Goal: Transaction & Acquisition: Purchase product/service

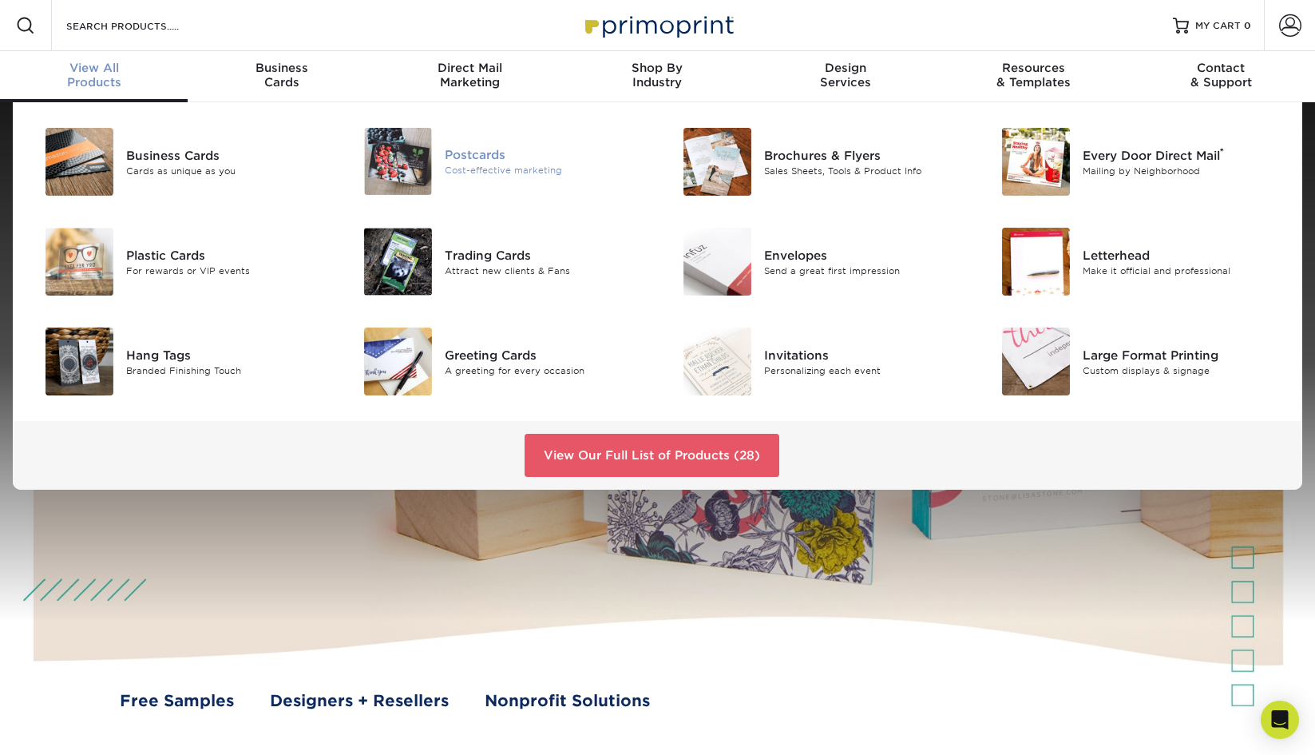
click at [478, 157] on div "Postcards" at bounding box center [545, 155] width 200 height 18
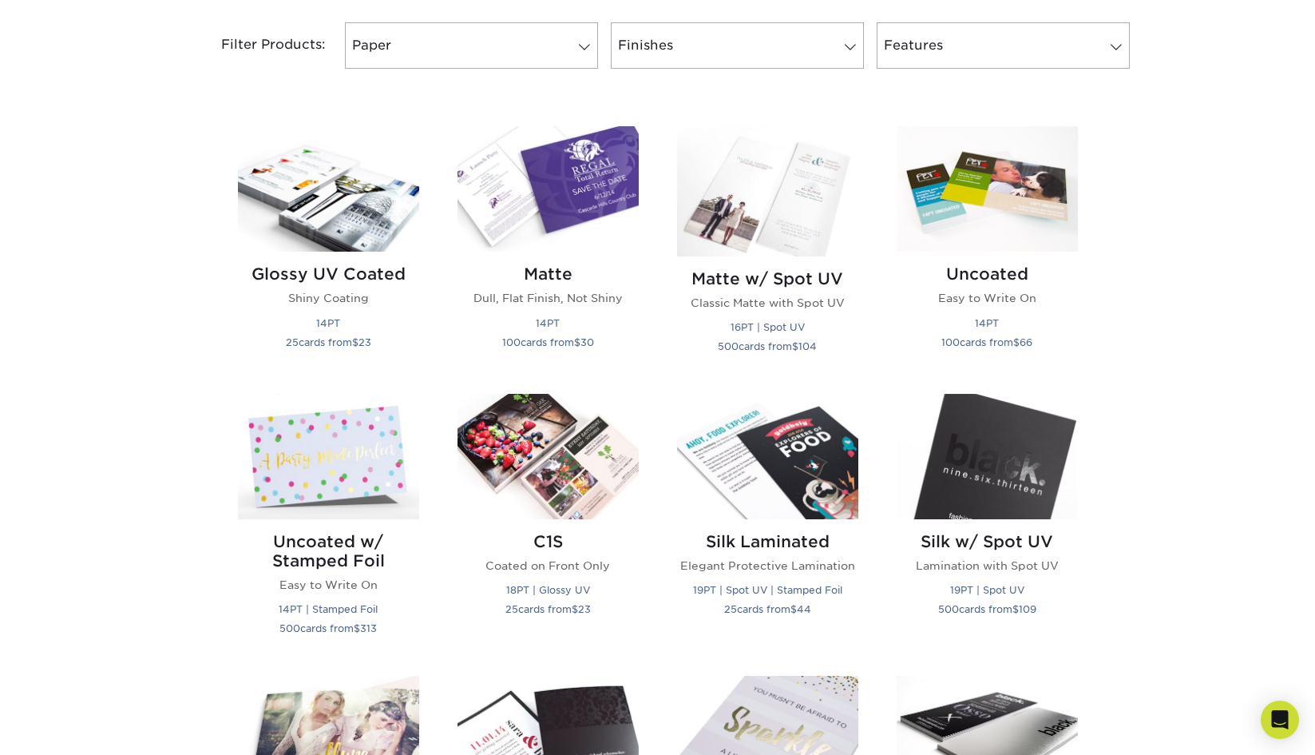
scroll to position [689, 0]
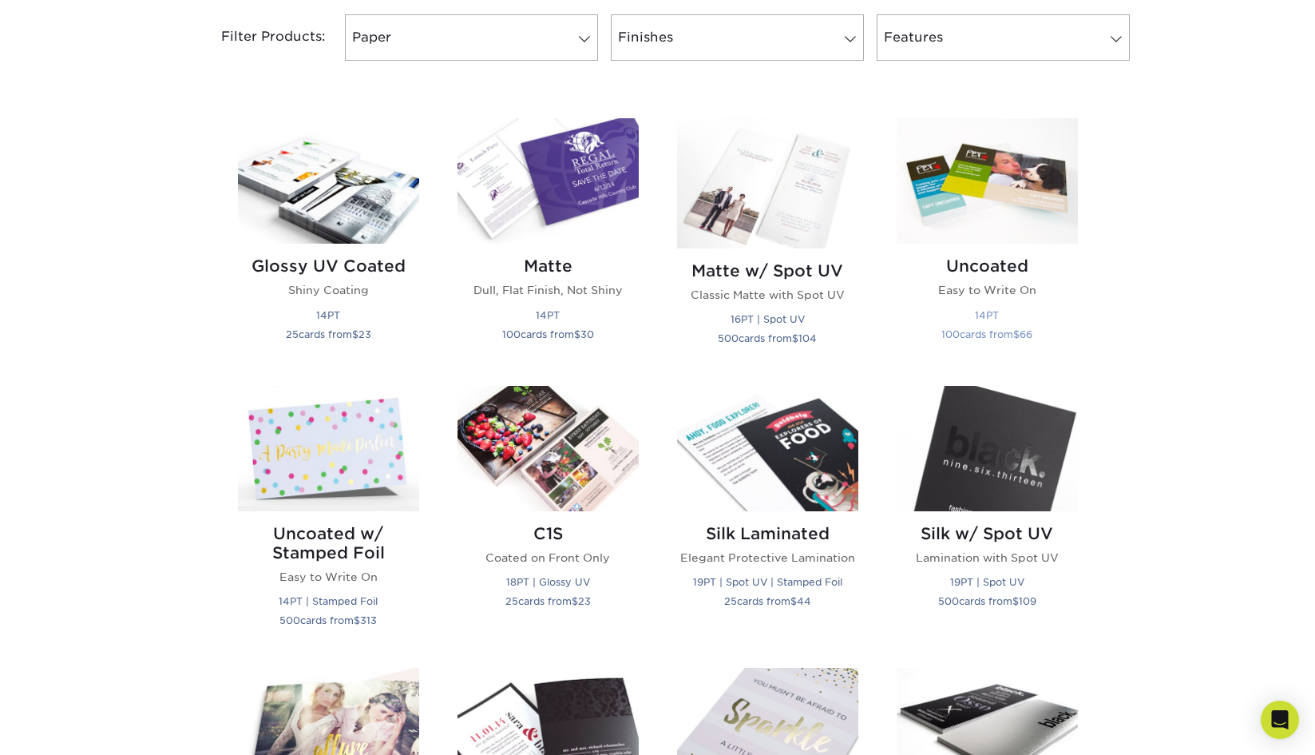
click at [1003, 195] on img at bounding box center [987, 180] width 181 height 125
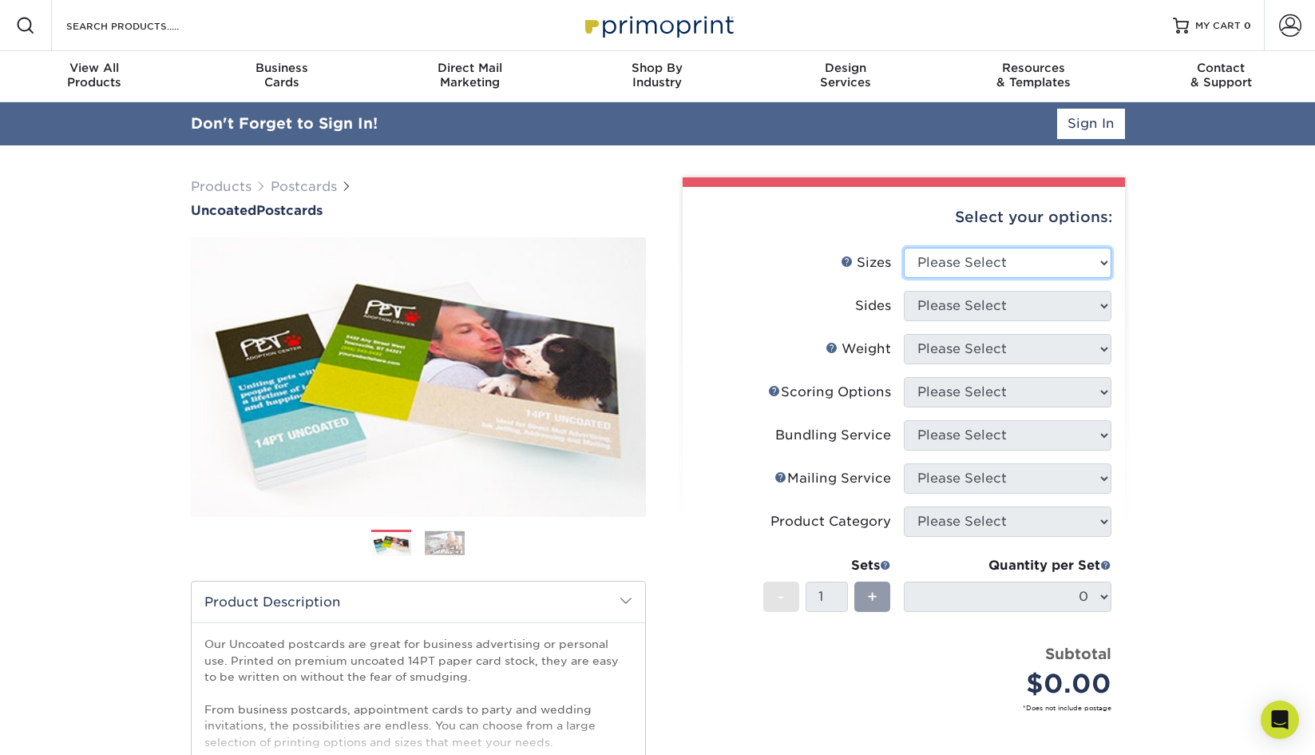
click at [955, 257] on select "Please Select 1.5" x 7" 2" x 8" 2.12" x 5.5" 2.75" x 4.25" 2.75" x 8.5" 3" x 4"…" at bounding box center [1008, 263] width 208 height 30
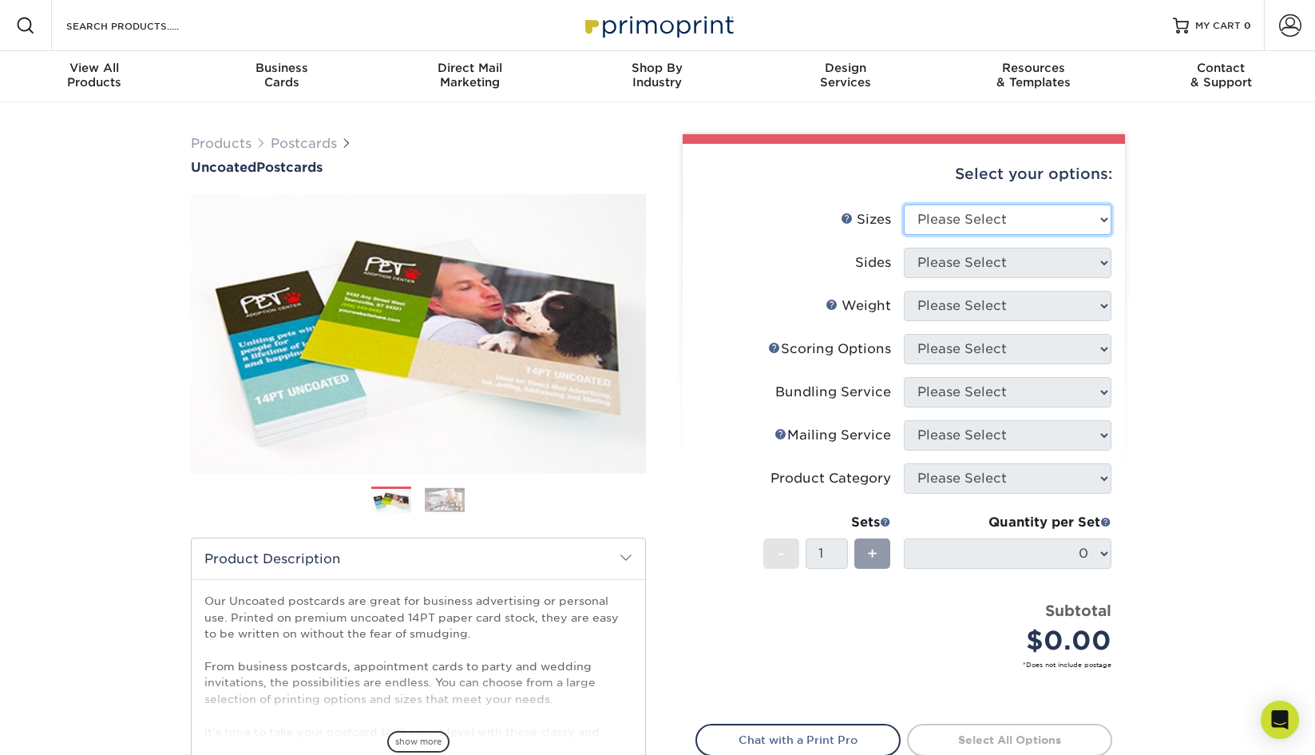
select select "4.00x6.00"
click at [904, 204] on select "Please Select 1.5" x 7" 2" x 8" 2.12" x 5.5" 2.75" x 4.25" 2.75" x 8.5" 3" x 4"…" at bounding box center [1008, 219] width 208 height 30
click at [950, 265] on select "Please Select Print Both Sides Print Front Only" at bounding box center [1008, 263] width 208 height 30
select select "13abbda7-1d64-4f25-8bb2-c179b224825d"
click at [904, 248] on select "Please Select Print Both Sides Print Front Only" at bounding box center [1008, 263] width 208 height 30
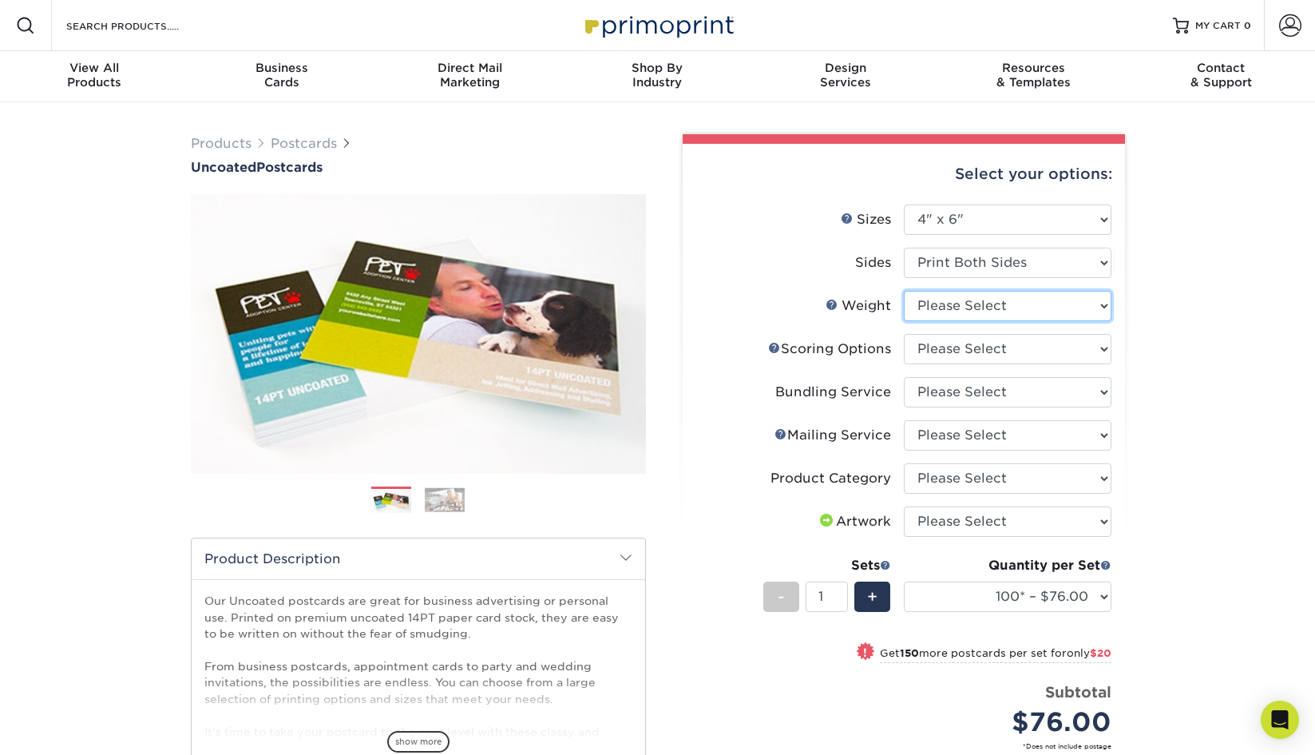
click at [942, 302] on select "Please Select 14PT Uncoated" at bounding box center [1008, 306] width 208 height 30
select select "14PT Uncoated"
click at [904, 291] on select "Please Select 14PT Uncoated" at bounding box center [1008, 306] width 208 height 30
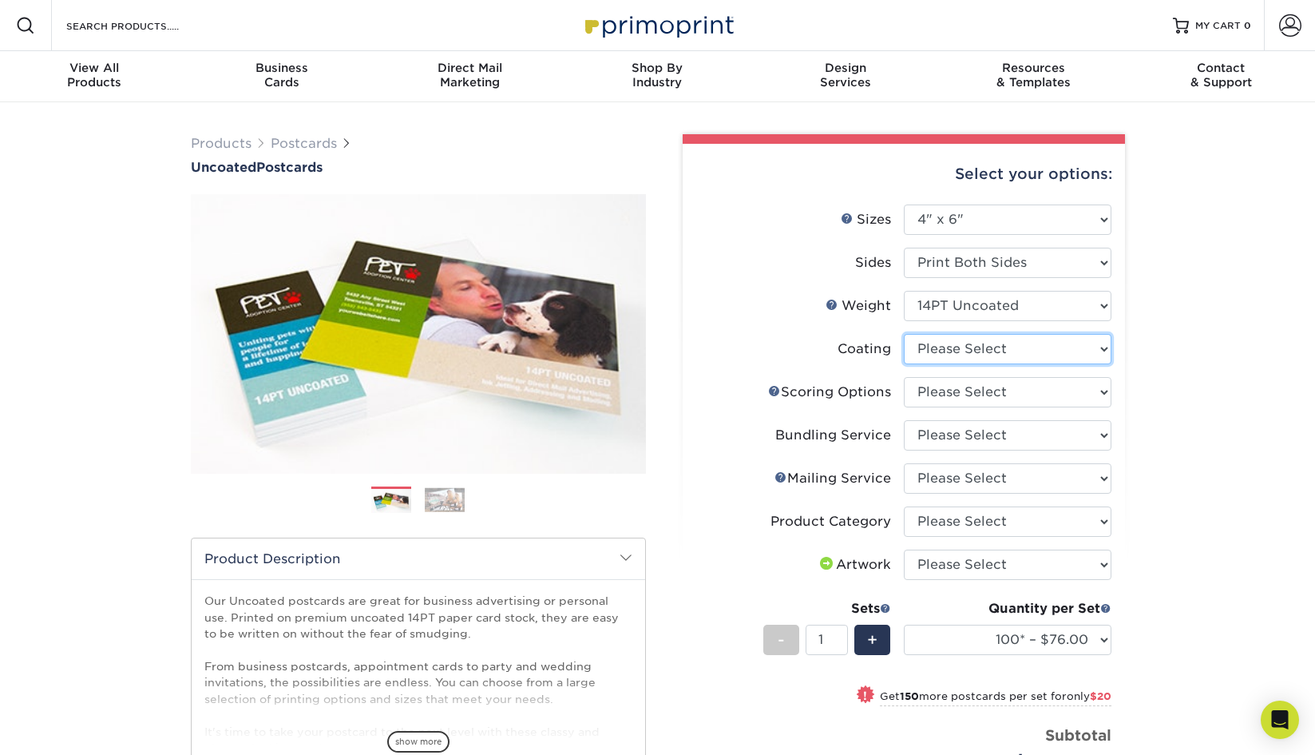
click at [949, 347] on select at bounding box center [1008, 349] width 208 height 30
select select "3e7618de-abca-4bda-9f97-8b9129e913d8"
click at [904, 334] on select at bounding box center [1008, 349] width 208 height 30
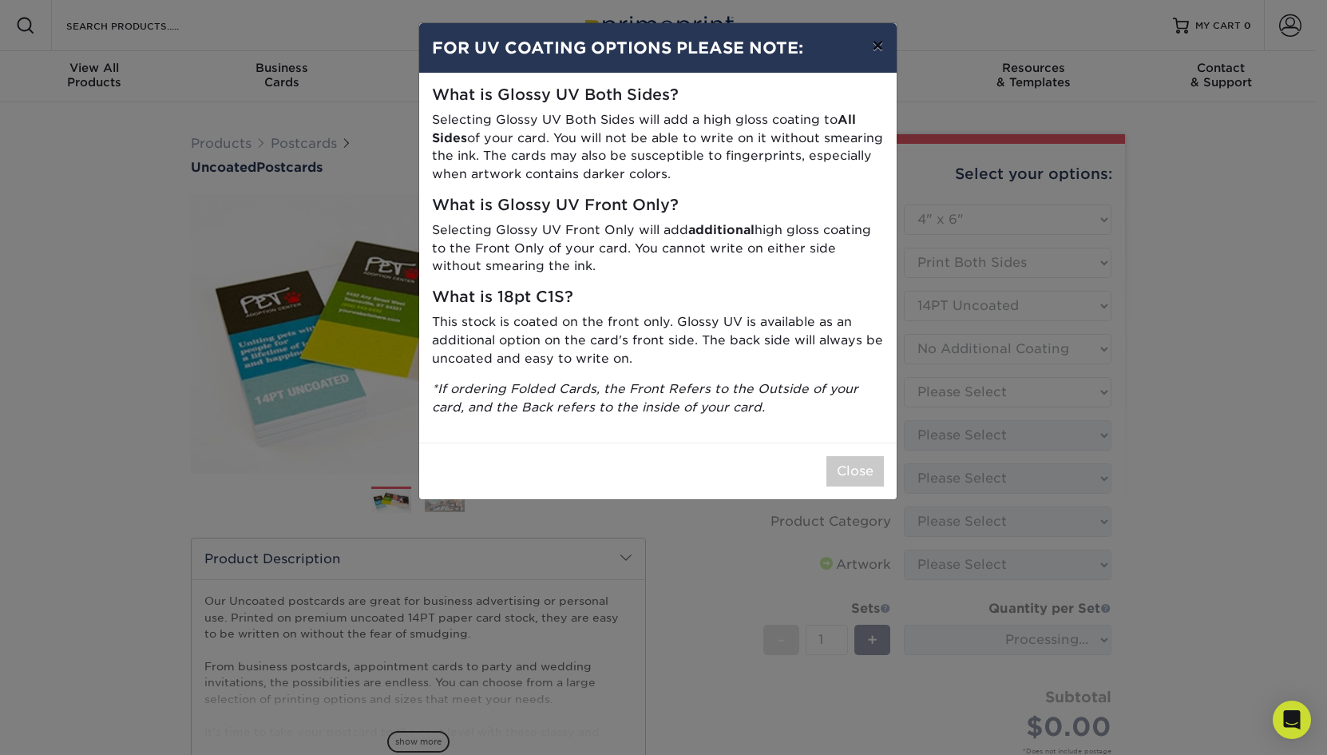
click at [879, 45] on button "×" at bounding box center [877, 45] width 37 height 45
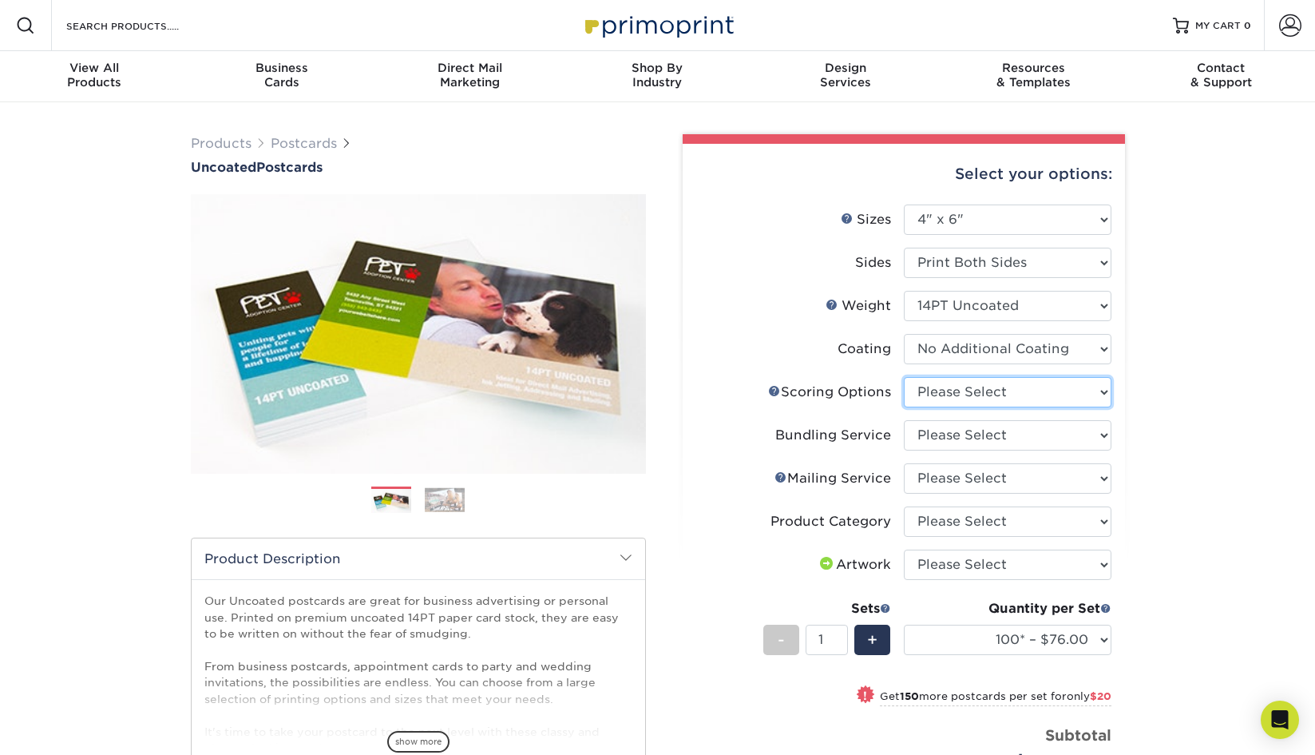
click at [938, 392] on select "Please Select No Scoring One Score" at bounding box center [1008, 392] width 208 height 30
select select "16ebe401-5398-422d-8cb0-f3adbb82deb5"
click at [904, 377] on select "Please Select No Scoring One Score" at bounding box center [1008, 392] width 208 height 30
click at [962, 440] on select "Please Select No Bundling Services Yes, Bundles of 50 (+2 Days) Yes, Bundles of…" at bounding box center [1008, 435] width 208 height 30
select select "58689abb-25c0-461c-a4c3-a80b627d6649"
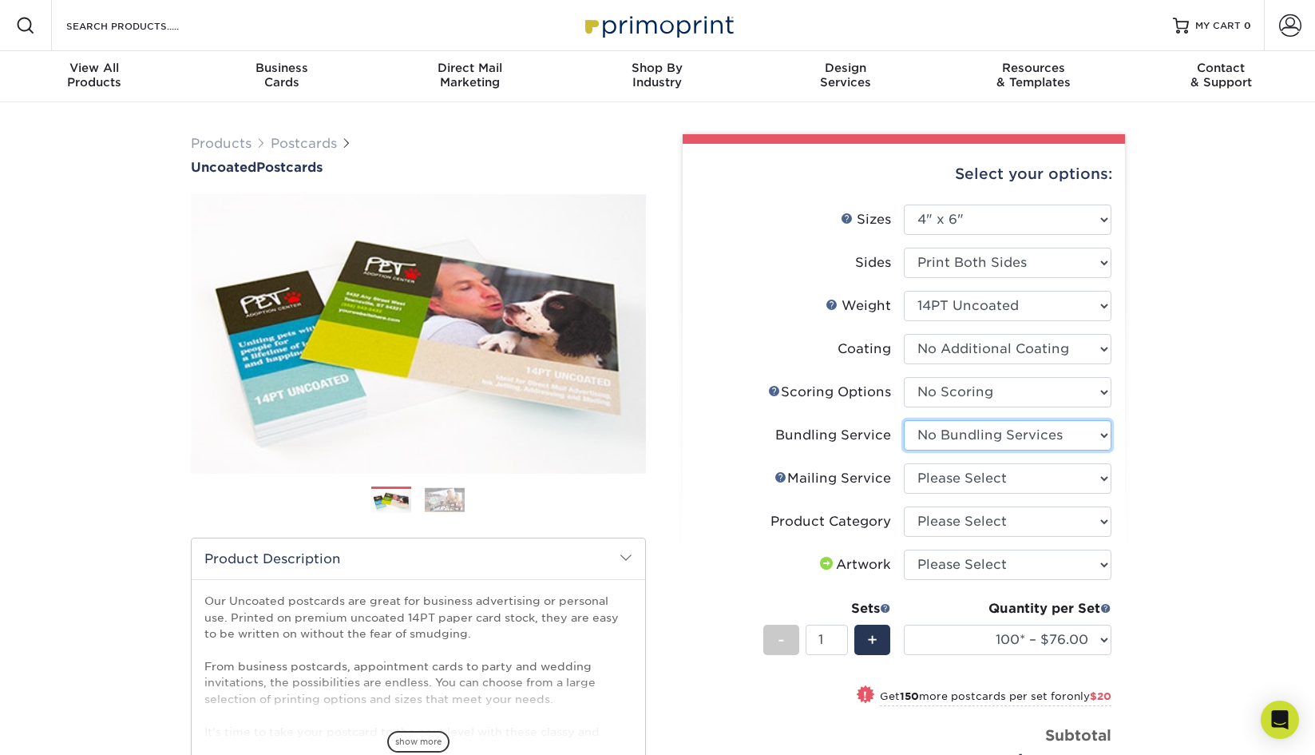
click at [904, 420] on select "Please Select No Bundling Services Yes, Bundles of 50 (+2 Days) Yes, Bundles of…" at bounding box center [1008, 435] width 208 height 30
click at [958, 487] on select "Please Select No Direct Mailing Service No, I will mail/stamp/imprint Direct Ma…" at bounding box center [1008, 478] width 208 height 30
select select "3e5e9bdd-d78a-4c28-a41d-fe1407925ca6"
click at [904, 463] on select "Please Select No Direct Mailing Service No, I will mail/stamp/imprint Direct Ma…" at bounding box center [1008, 478] width 208 height 30
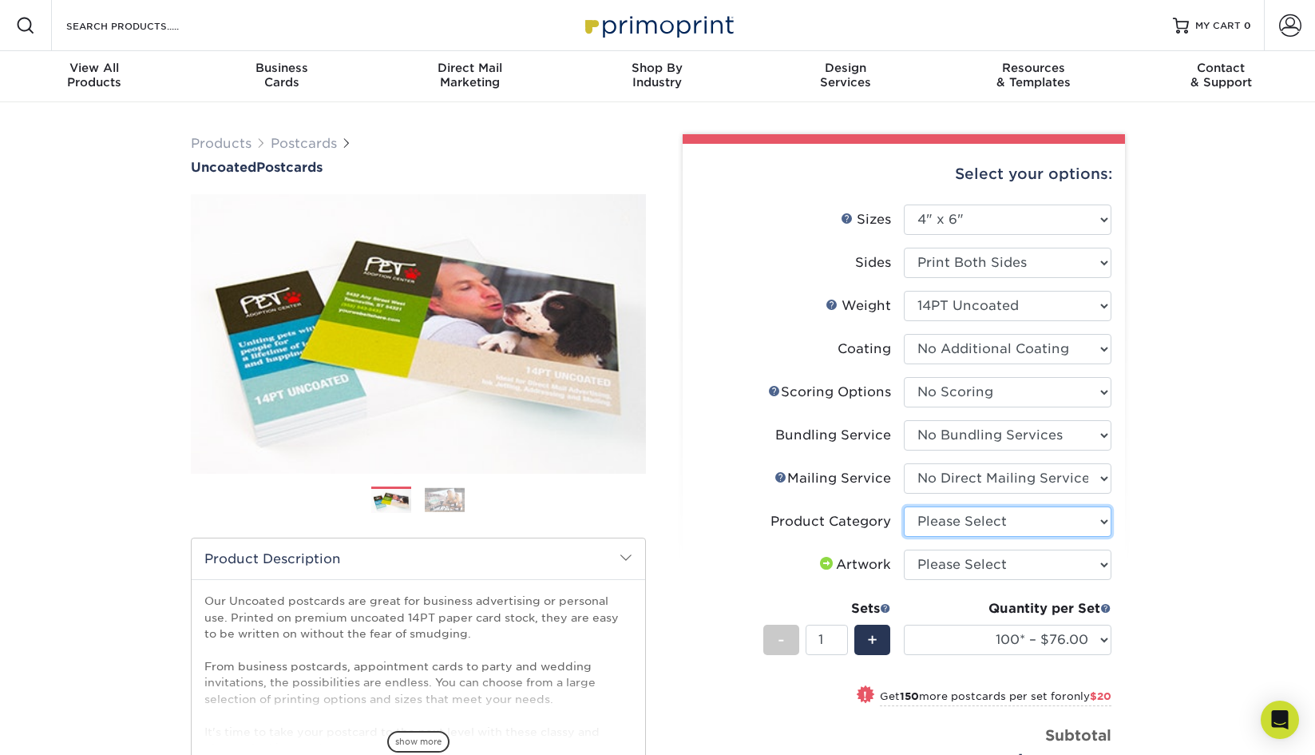
click at [952, 524] on select "Please Select Postcards" at bounding box center [1008, 521] width 208 height 30
select select "9b7272e0-d6c8-4c3c-8e97-d3a1bcdab858"
click at [904, 506] on select "Please Select Postcards" at bounding box center [1008, 521] width 208 height 30
click at [959, 568] on select "Please Select I will upload files I need a design - $150" at bounding box center [1008, 565] width 208 height 30
select select "upload"
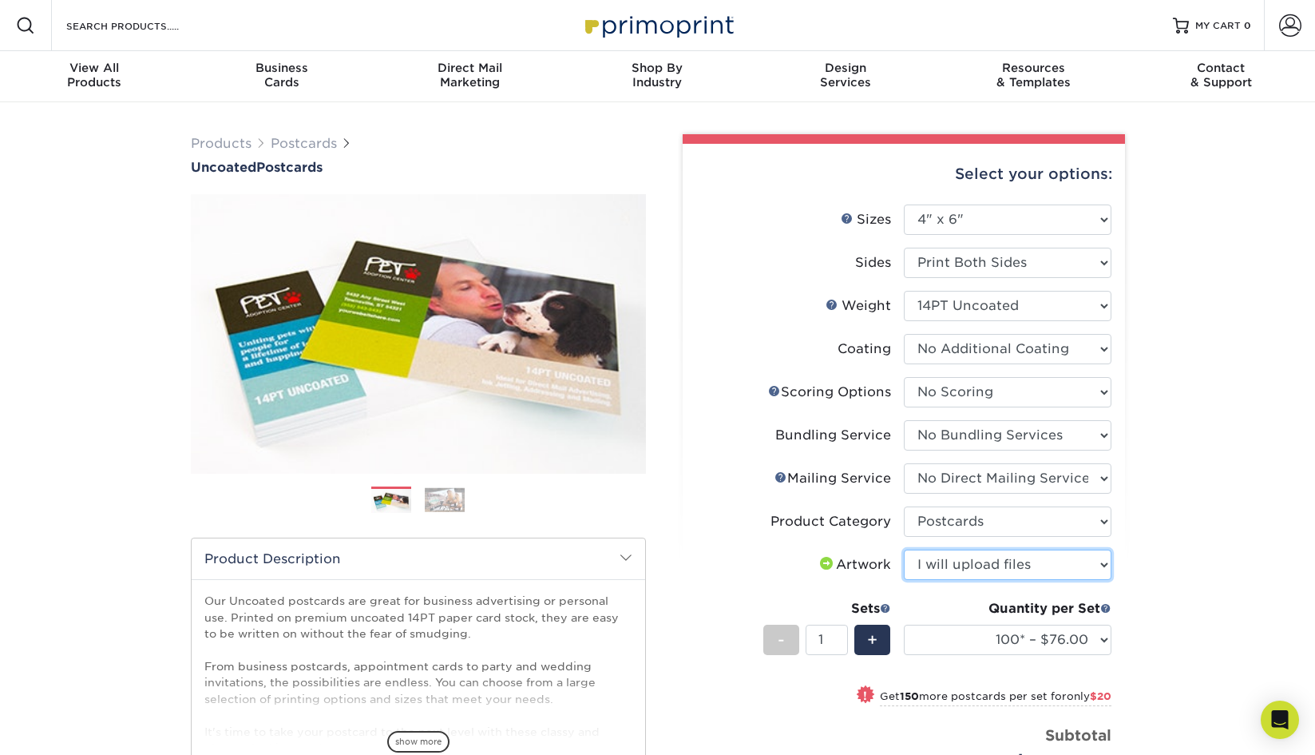
click at [904, 550] on select "Please Select I will upload files I need a design - $150" at bounding box center [1008, 565] width 208 height 30
click at [984, 636] on select "100* – $76.00 250* – $96.00 500 – $103.00 750 – $111.00 1000 – $119.00 1500 – $…" at bounding box center [1008, 640] width 208 height 30
select select "500 – $103.00"
click at [904, 625] on select "100* – $76.00 250* – $96.00 500 – $103.00 750 – $111.00 1000 – $119.00 1500 – $…" at bounding box center [1008, 640] width 208 height 30
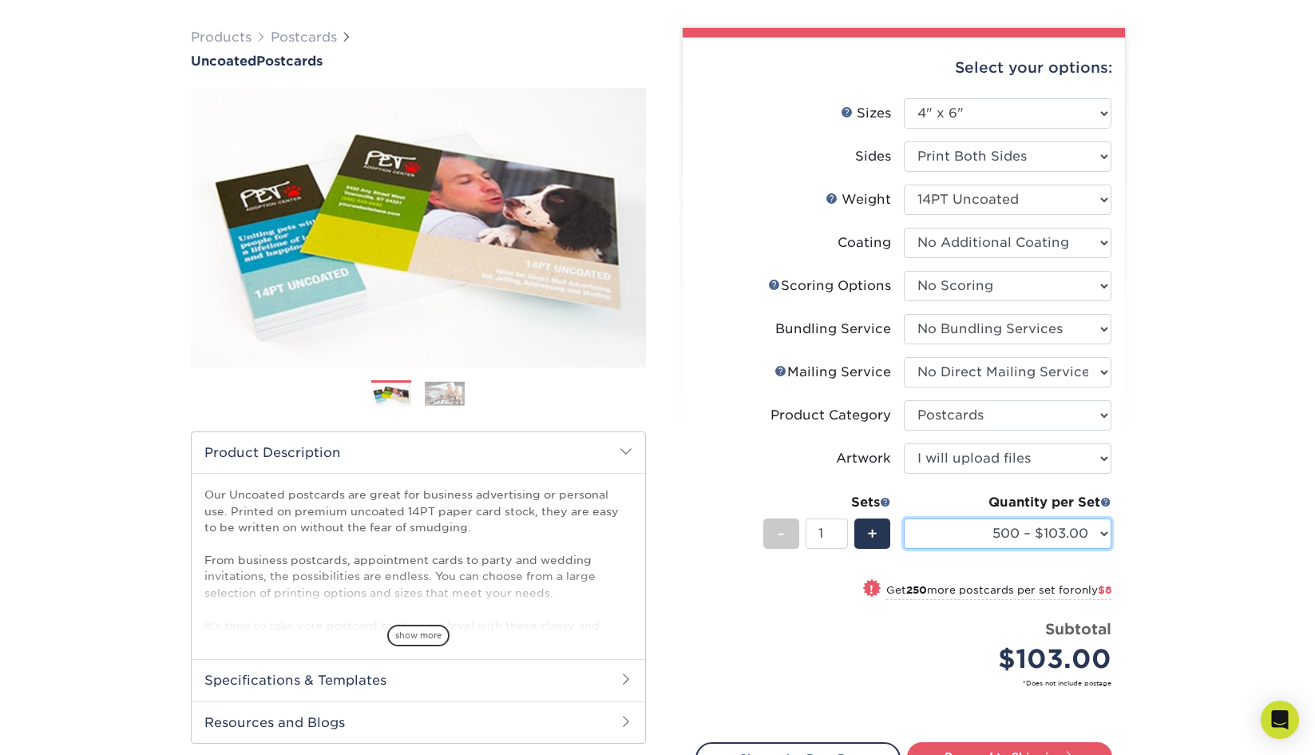
scroll to position [202, 0]
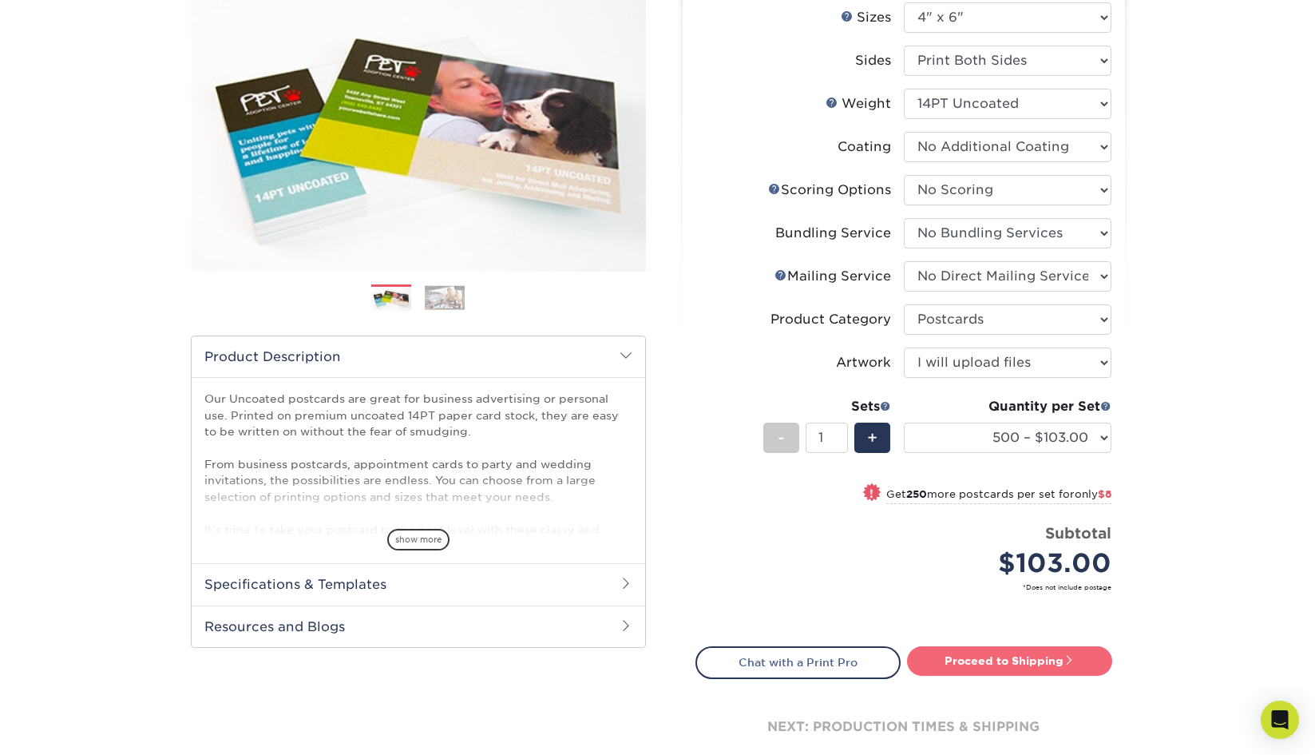
click at [998, 656] on link "Proceed to Shipping" at bounding box center [1009, 660] width 205 height 29
type input "Set 1"
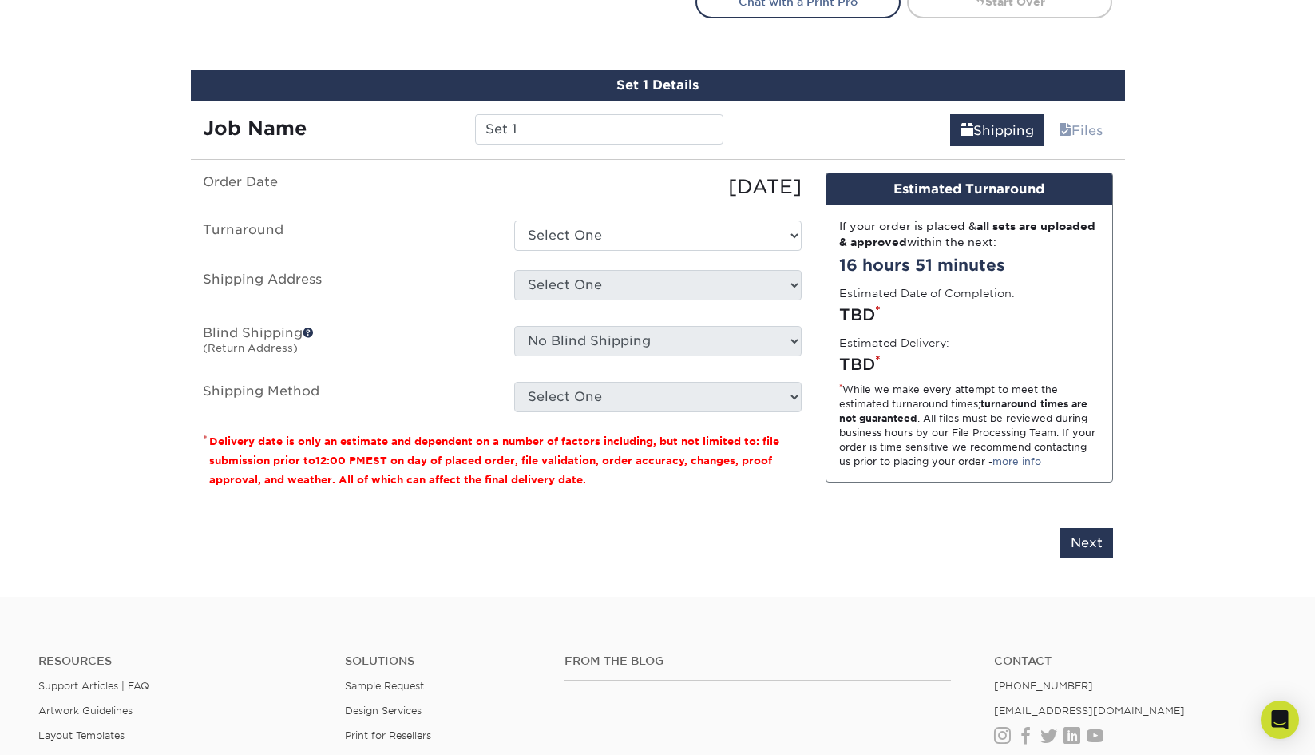
scroll to position [891, 0]
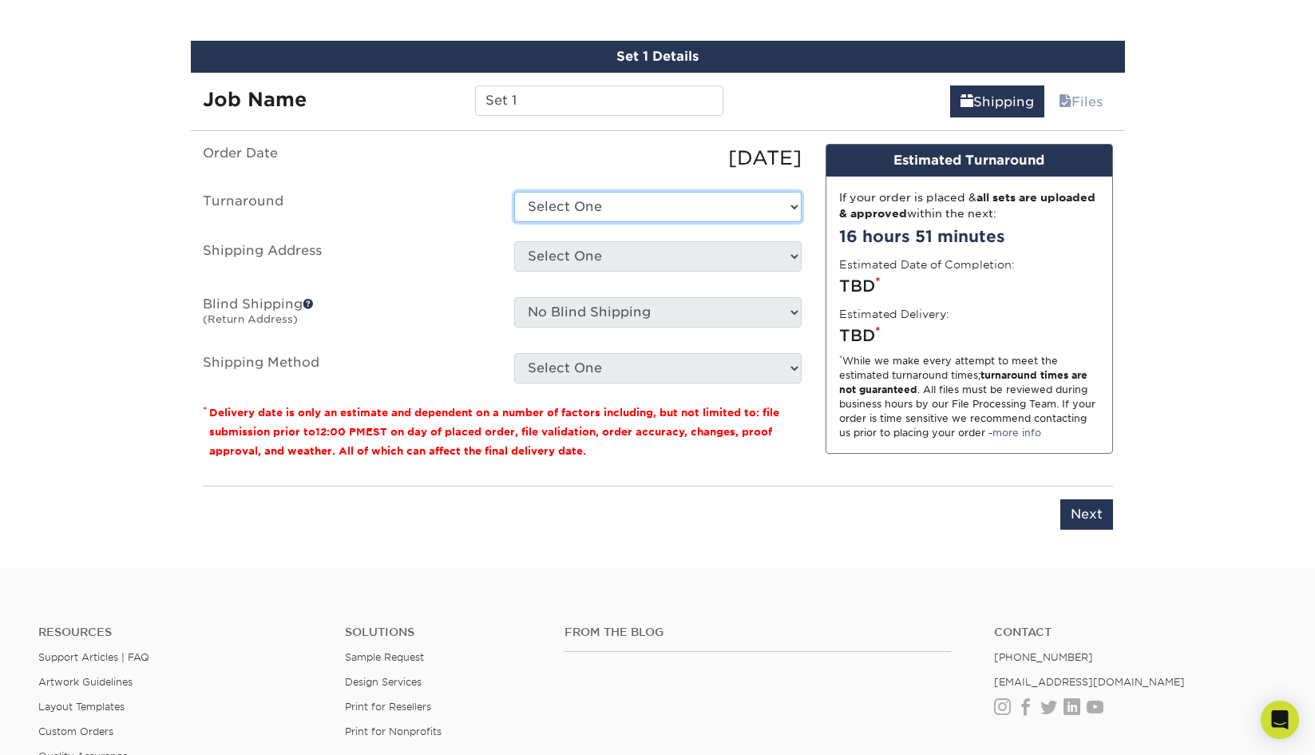
click at [571, 213] on select "Select One 2-4 Business Days 2 Day Next Business Day" at bounding box center [658, 207] width 288 height 30
select select "8ebb9da1-b783-49fd-b848-d3822062c325"
click at [514, 192] on select "Select One 2-4 Business Days 2 Day Next Business Day" at bounding box center [658, 207] width 288 height 30
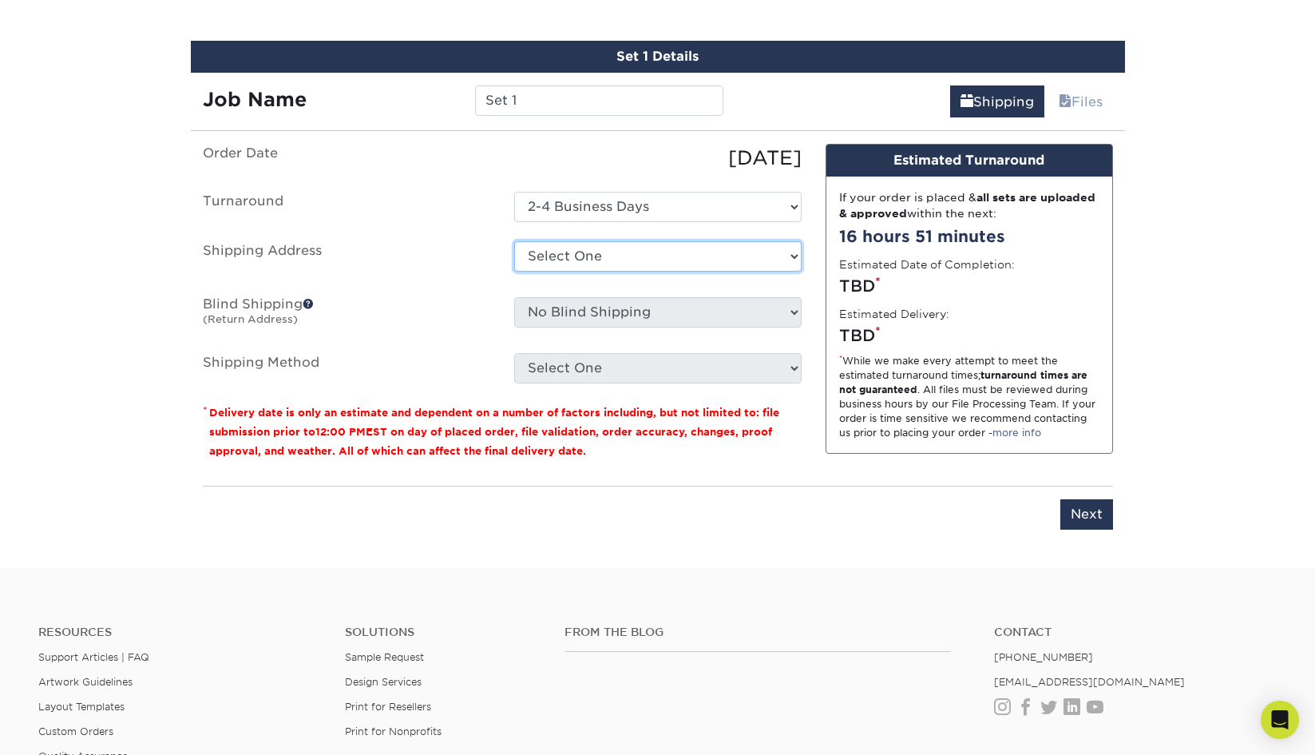
click at [583, 257] on select "Select One + Add New Address - Login" at bounding box center [658, 256] width 288 height 30
click at [514, 272] on select "Select One + Add New Address - Login" at bounding box center [658, 256] width 288 height 30
select select "-1"
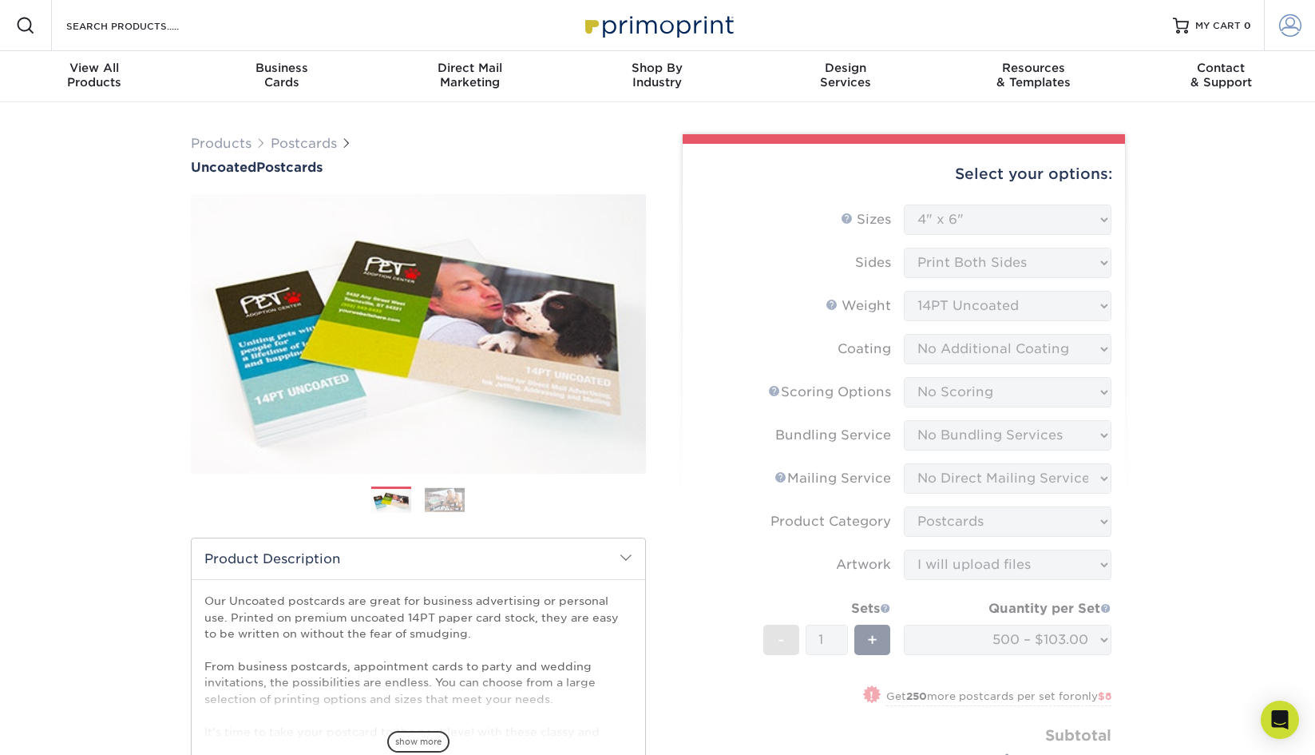
click at [1288, 30] on span at bounding box center [1291, 25] width 22 height 22
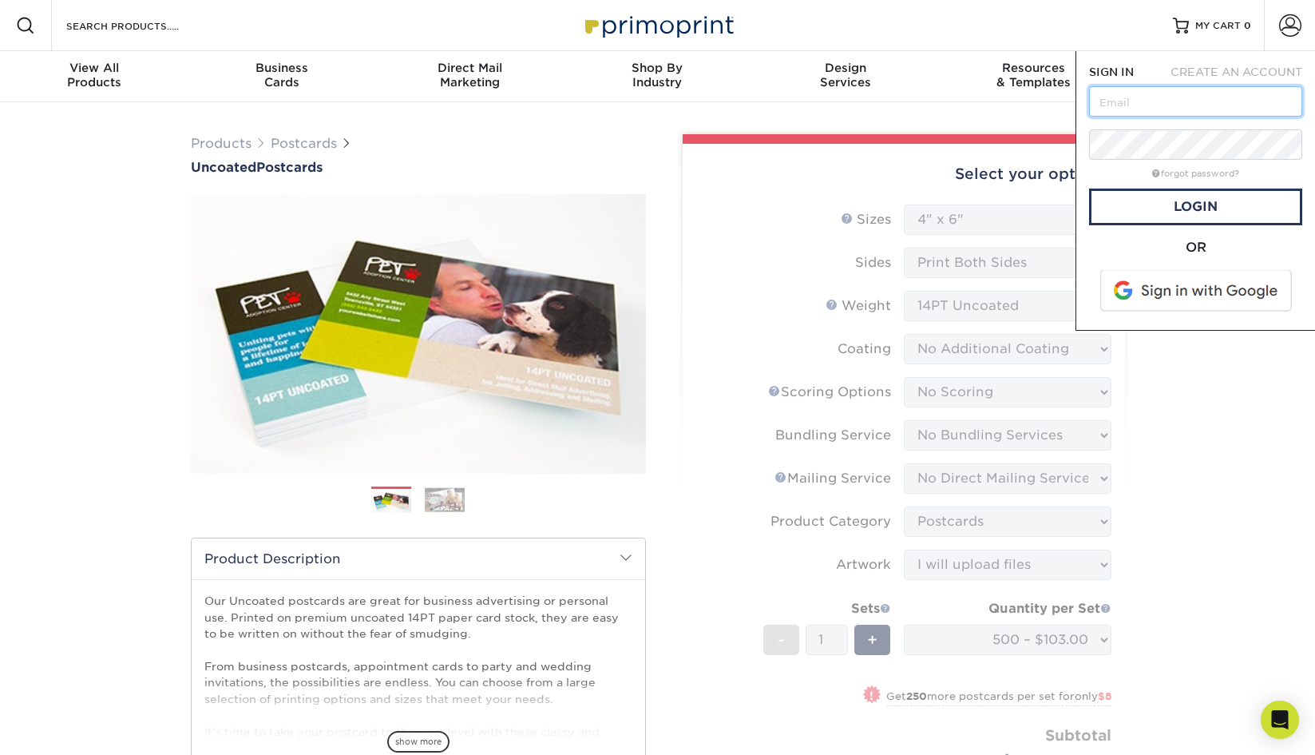
click at [1169, 107] on input "text" at bounding box center [1195, 101] width 213 height 30
type input "kim@addisonads.com"
